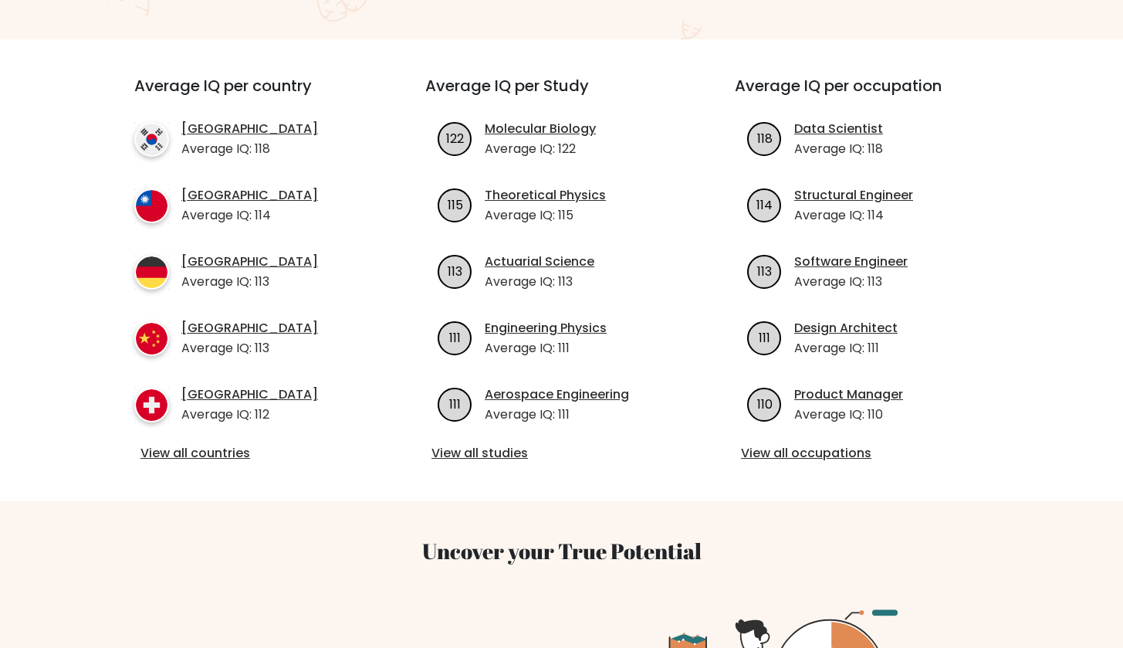
scroll to position [523, 0]
click at [162, 443] on link "View all countries" at bounding box center [252, 452] width 223 height 19
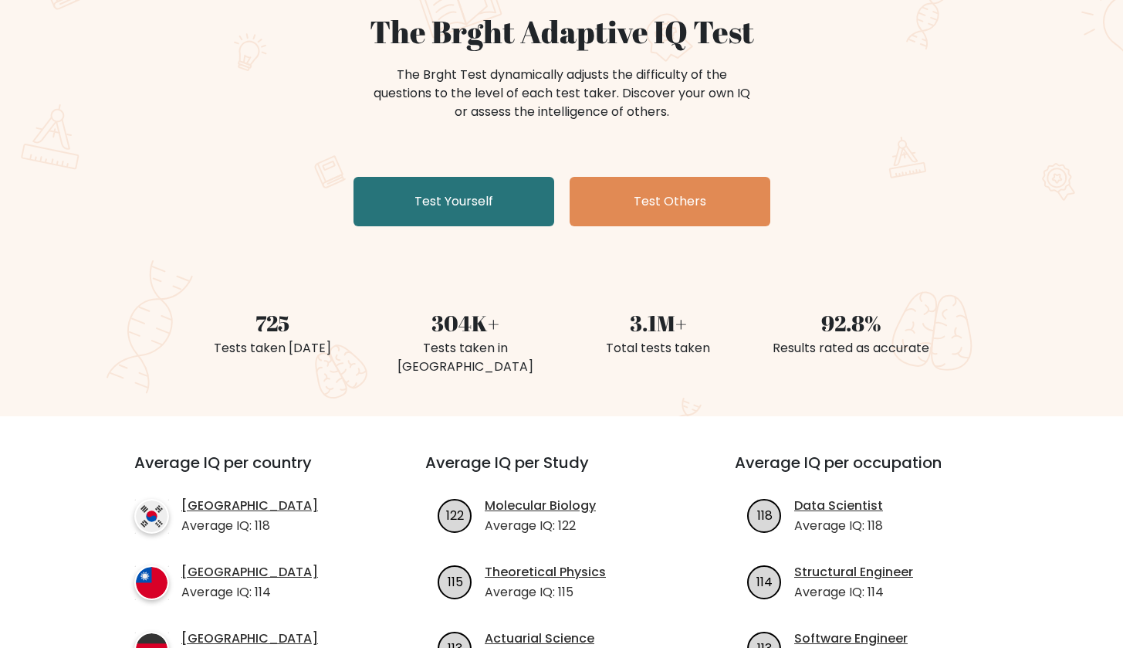
scroll to position [105, 0]
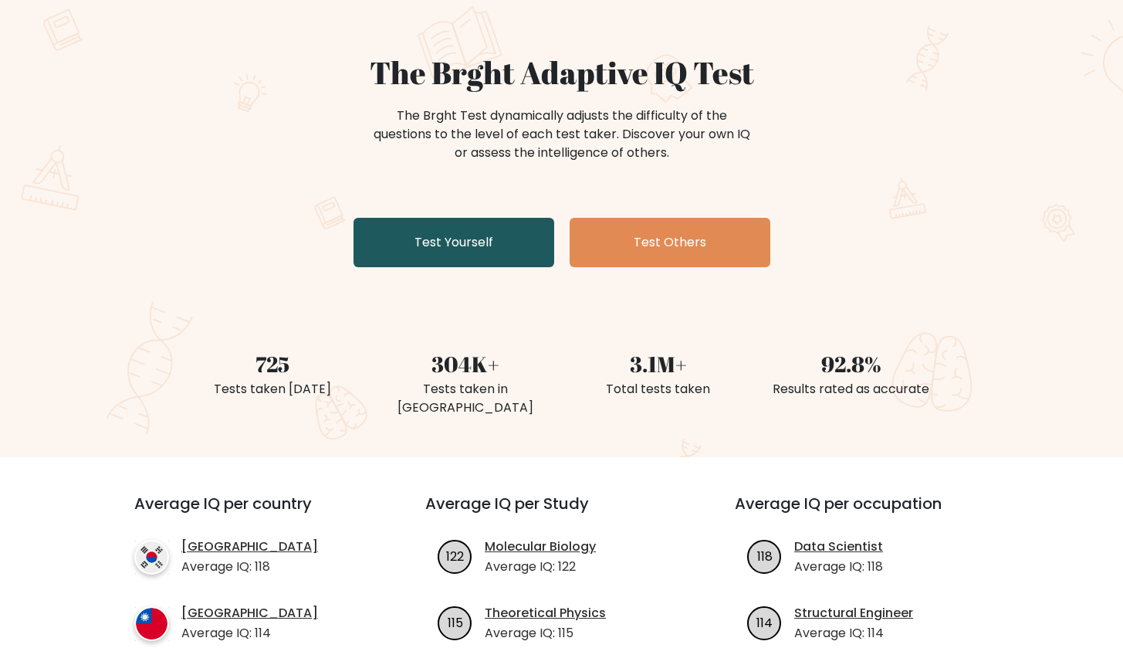
click at [484, 259] on link "Test Yourself" at bounding box center [454, 242] width 201 height 49
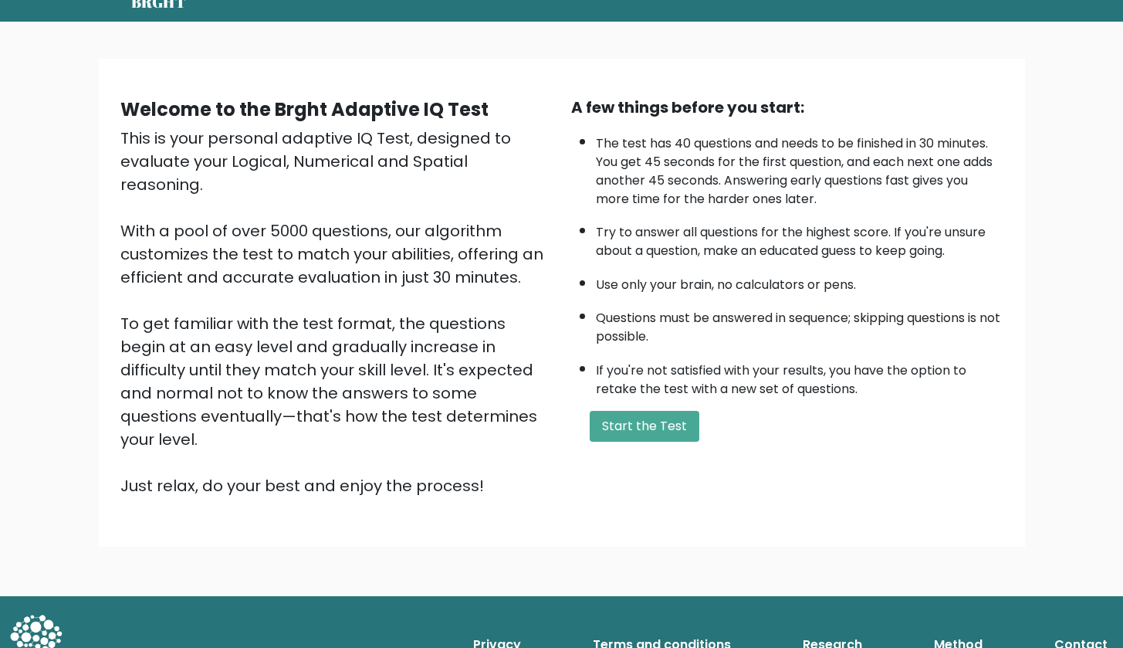
scroll to position [64, 0]
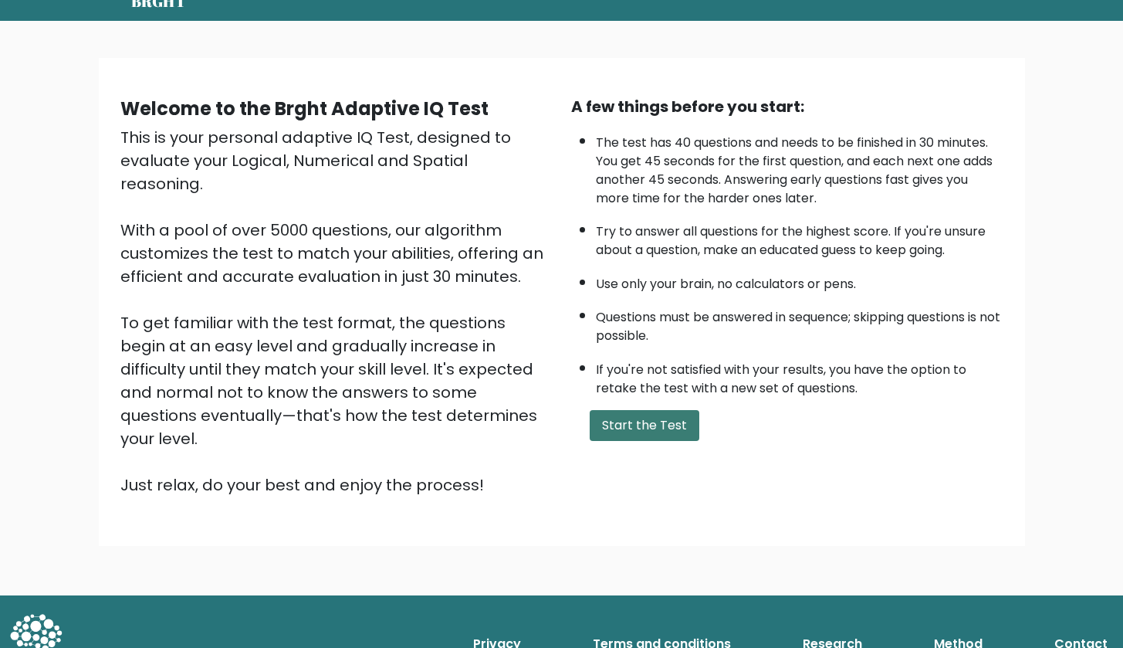
click at [683, 441] on button "Start the Test" at bounding box center [645, 425] width 110 height 31
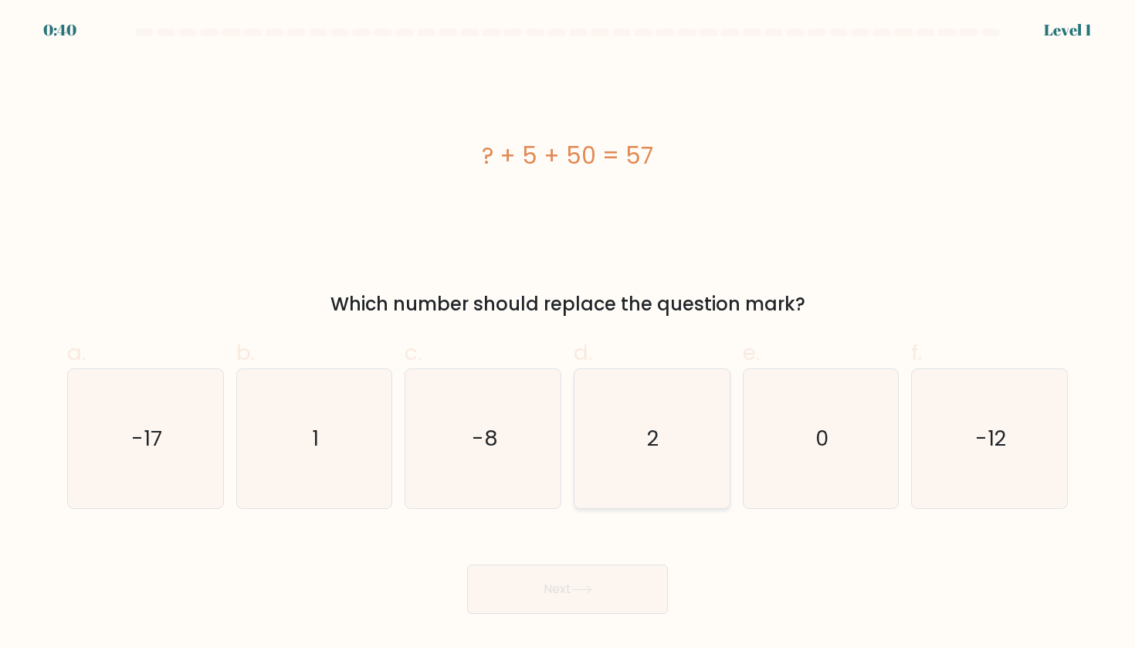
click at [699, 471] on icon "2" at bounding box center [651, 438] width 139 height 139
click at [568, 334] on input "d. 2" at bounding box center [567, 329] width 1 height 10
radio input "true"
click at [626, 599] on button "Next" at bounding box center [567, 588] width 201 height 49
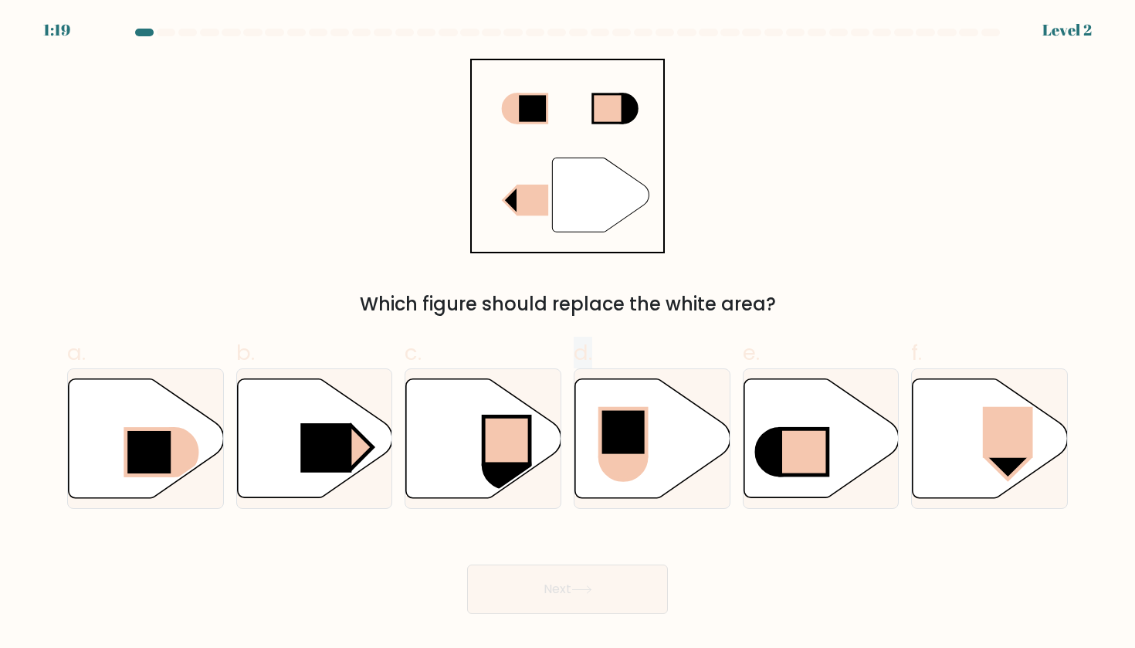
drag, startPoint x: 661, startPoint y: 337, endPoint x: 700, endPoint y: 327, distance: 40.8
click at [700, 327] on div "a. b. c. d." at bounding box center [567, 416] width 1013 height 185
click at [368, 424] on icon at bounding box center [314, 437] width 155 height 119
click at [567, 334] on input "b." at bounding box center [567, 329] width 1 height 10
radio input "true"
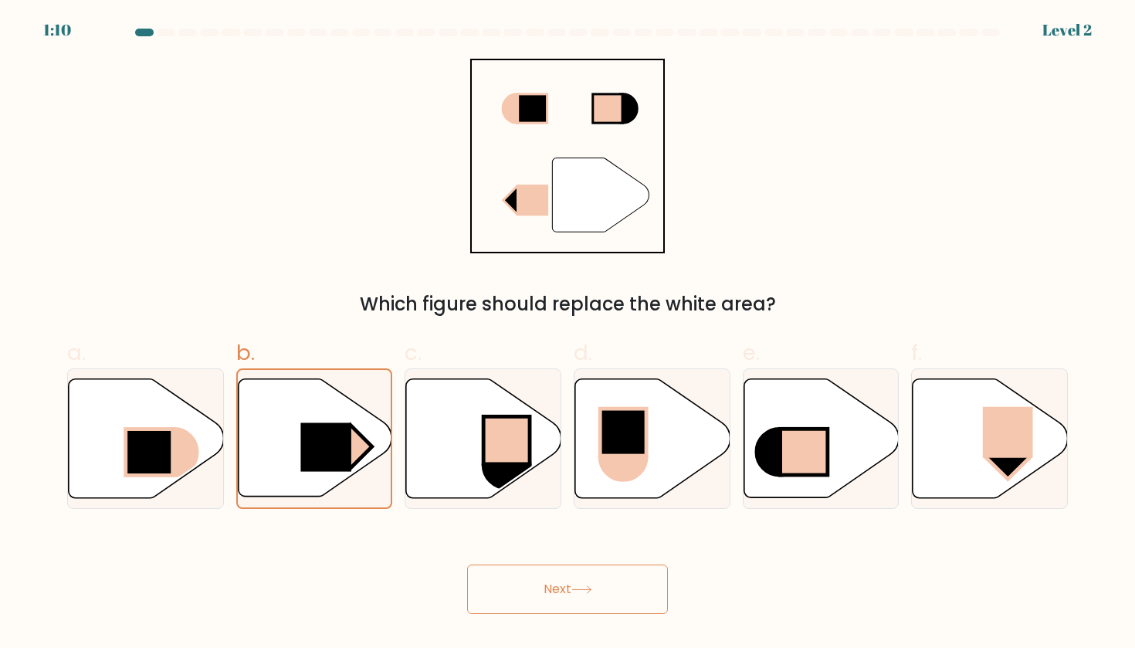
click at [558, 570] on button "Next" at bounding box center [567, 588] width 201 height 49
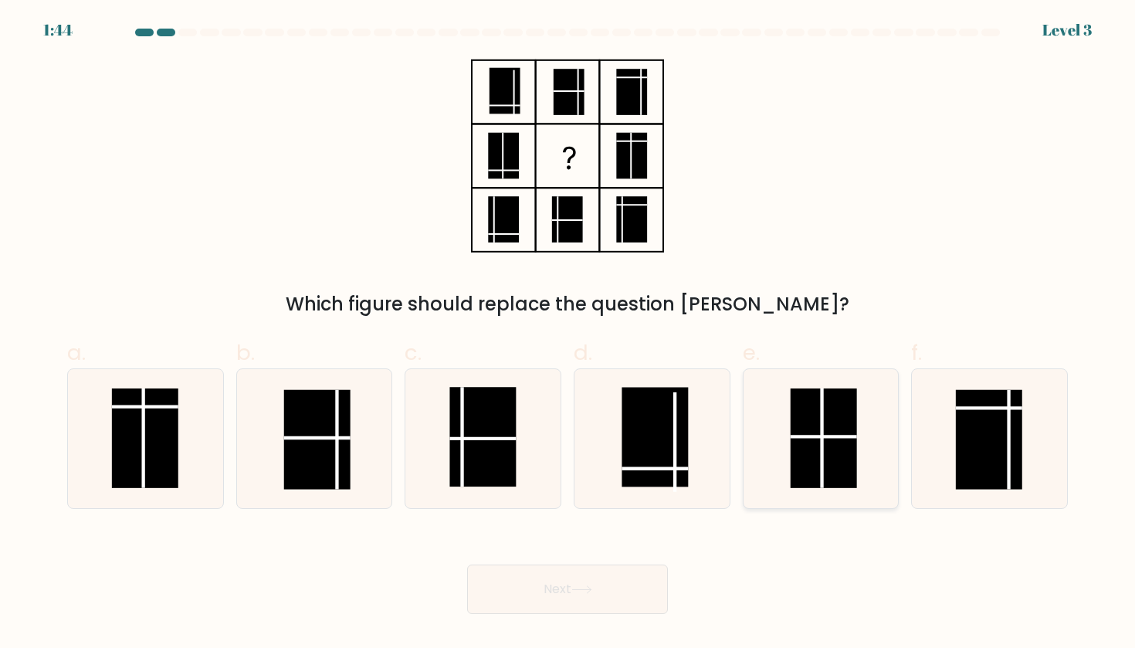
click at [824, 466] on rect at bounding box center [824, 438] width 66 height 100
click at [568, 334] on input "e." at bounding box center [567, 329] width 1 height 10
radio input "true"
click at [634, 582] on button "Next" at bounding box center [567, 588] width 201 height 49
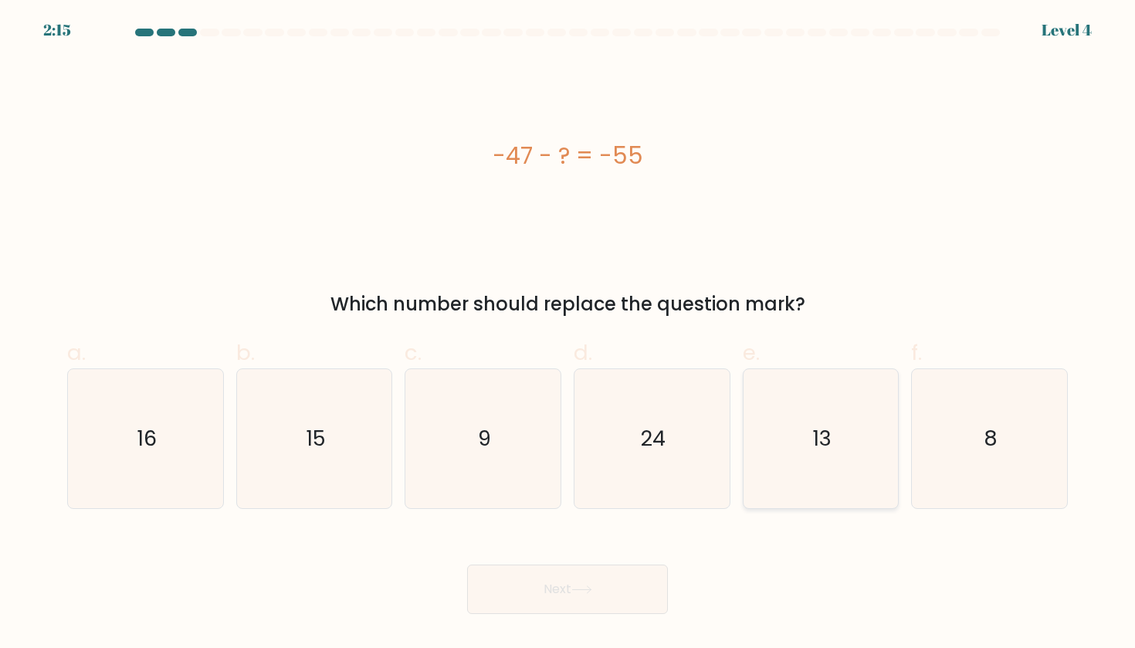
click at [807, 451] on icon "13" at bounding box center [820, 438] width 139 height 139
click at [568, 334] on input "e. 13" at bounding box center [567, 329] width 1 height 10
radio input "true"
click at [987, 408] on icon "8" at bounding box center [989, 438] width 139 height 139
click at [568, 334] on input "f. 8" at bounding box center [567, 329] width 1 height 10
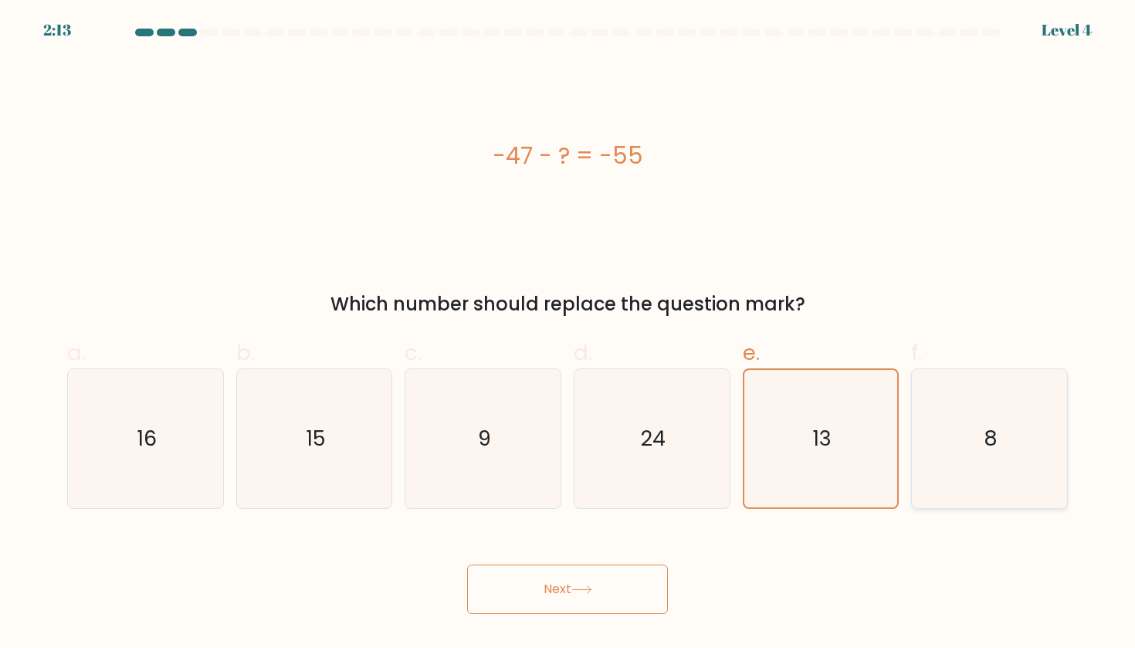
radio input "true"
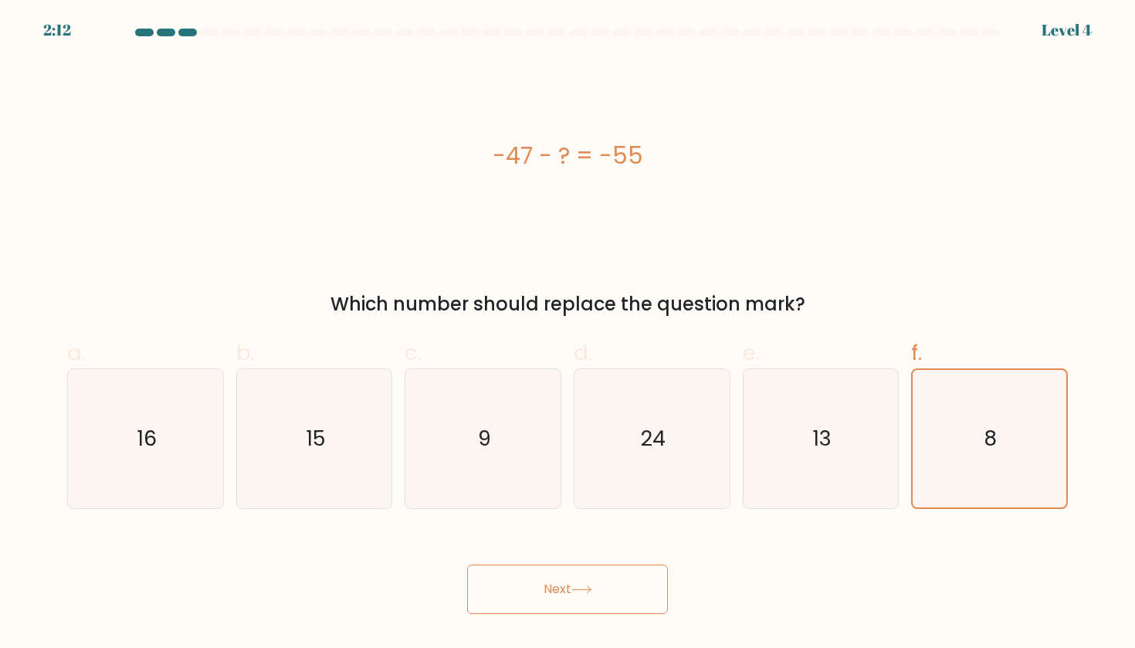
click at [597, 592] on button "Next" at bounding box center [567, 588] width 201 height 49
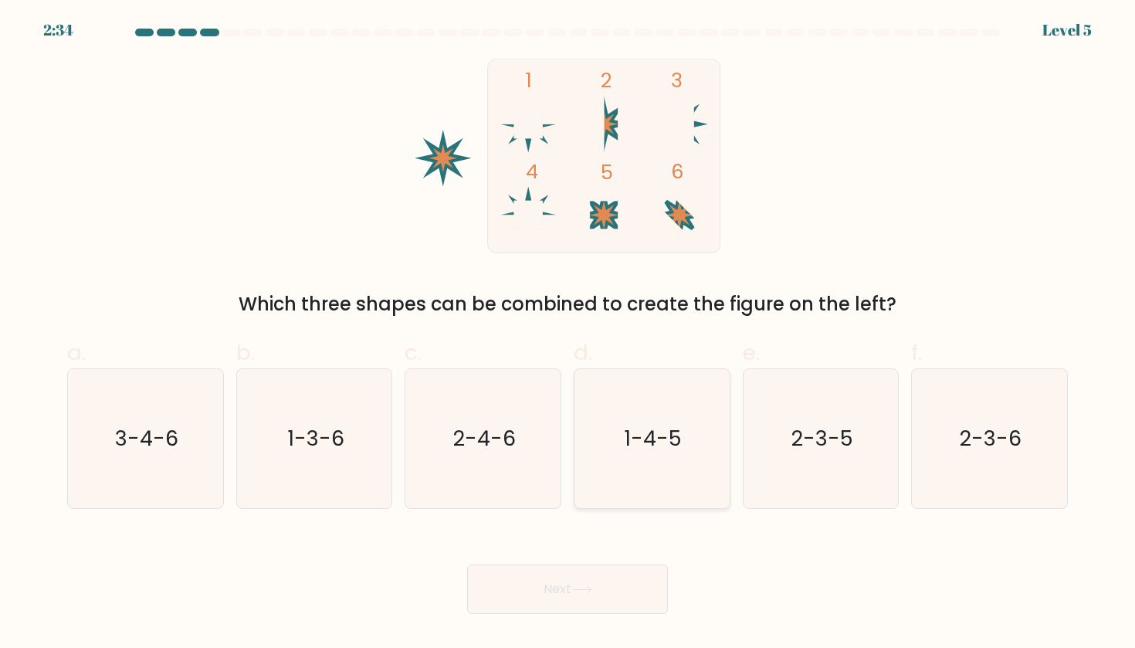
click at [679, 423] on icon "1-4-5" at bounding box center [651, 438] width 139 height 139
click at [568, 334] on input "d. 1-4-5" at bounding box center [567, 329] width 1 height 10
radio input "true"
click at [568, 605] on button "Next" at bounding box center [567, 588] width 201 height 49
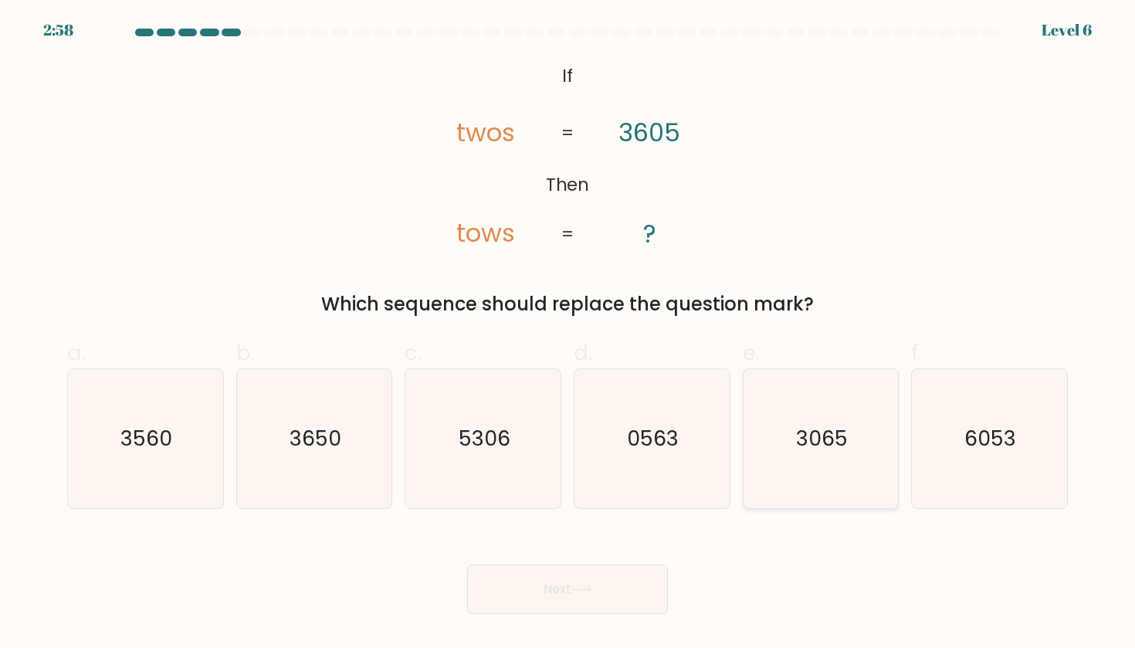
click at [815, 422] on icon "3065" at bounding box center [820, 438] width 139 height 139
click at [568, 334] on input "e. 3065" at bounding box center [567, 329] width 1 height 10
radio input "true"
click at [566, 601] on button "Next" at bounding box center [567, 588] width 201 height 49
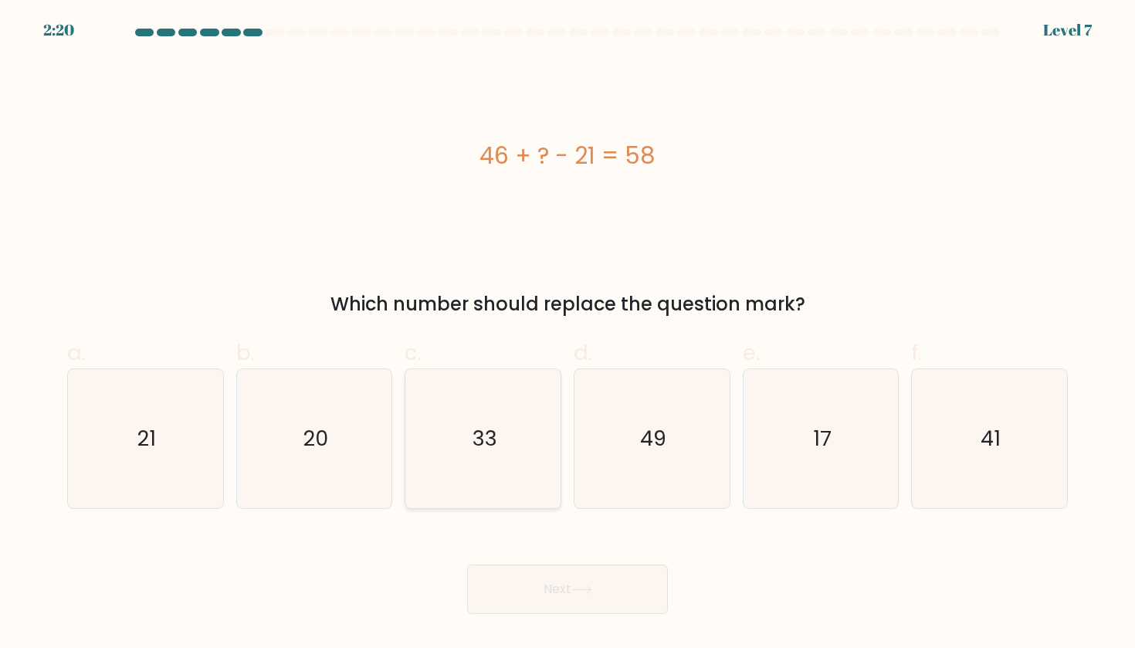
click at [488, 454] on icon "33" at bounding box center [483, 438] width 139 height 139
click at [567, 334] on input "c. 33" at bounding box center [567, 329] width 1 height 10
radio input "true"
click at [545, 588] on button "Next" at bounding box center [567, 588] width 201 height 49
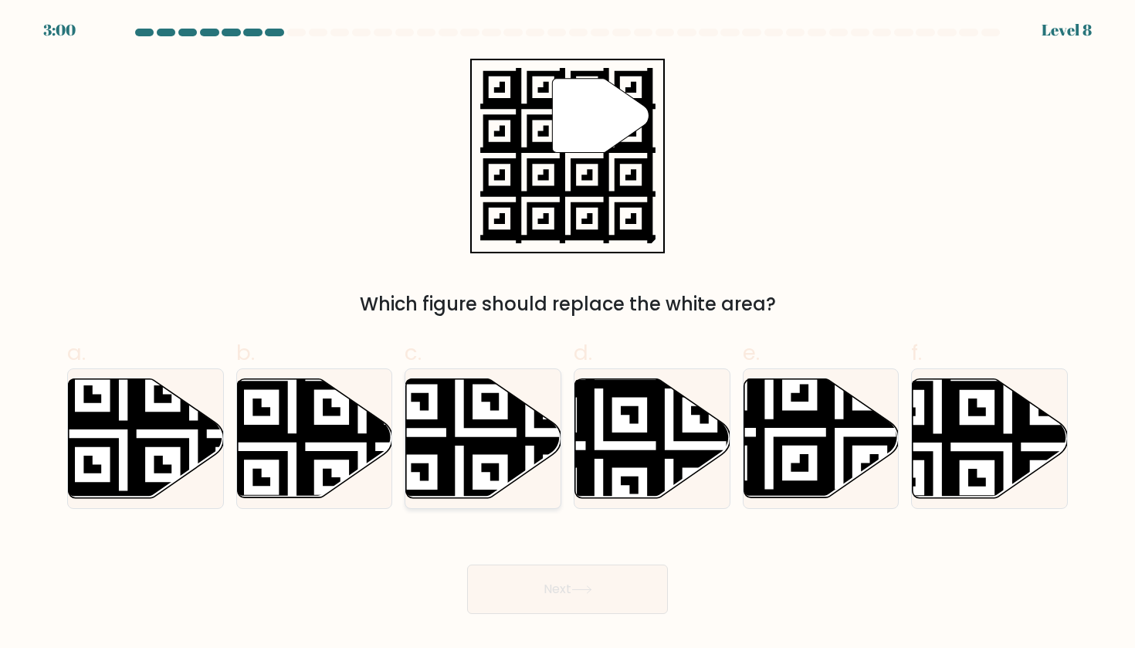
click at [506, 466] on icon at bounding box center [483, 437] width 155 height 119
click at [567, 334] on input "c." at bounding box center [567, 329] width 1 height 10
radio input "true"
